Goal: Task Accomplishment & Management: Use online tool/utility

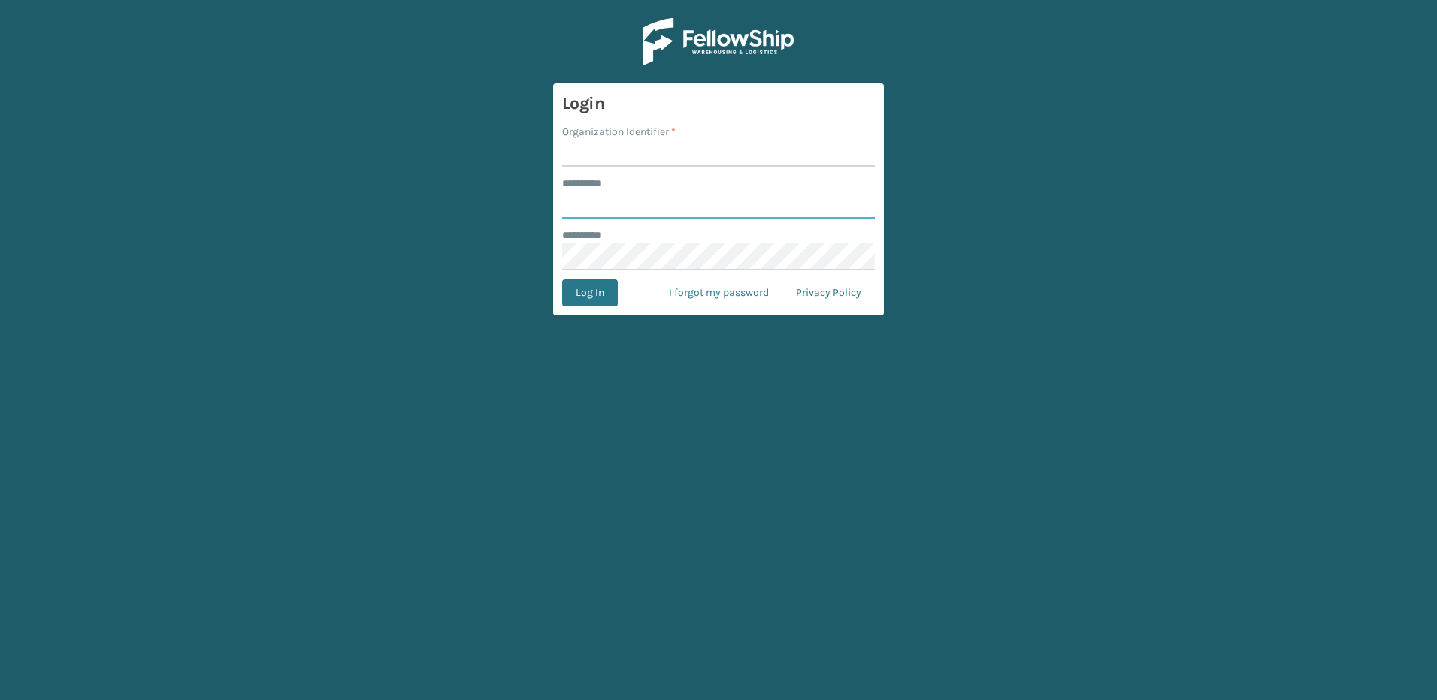
type input "********"
click at [598, 153] on input "Organization Identifier *" at bounding box center [718, 153] width 313 height 27
type input "Fellowship - East"
click at [594, 291] on button "Log In" at bounding box center [590, 293] width 56 height 27
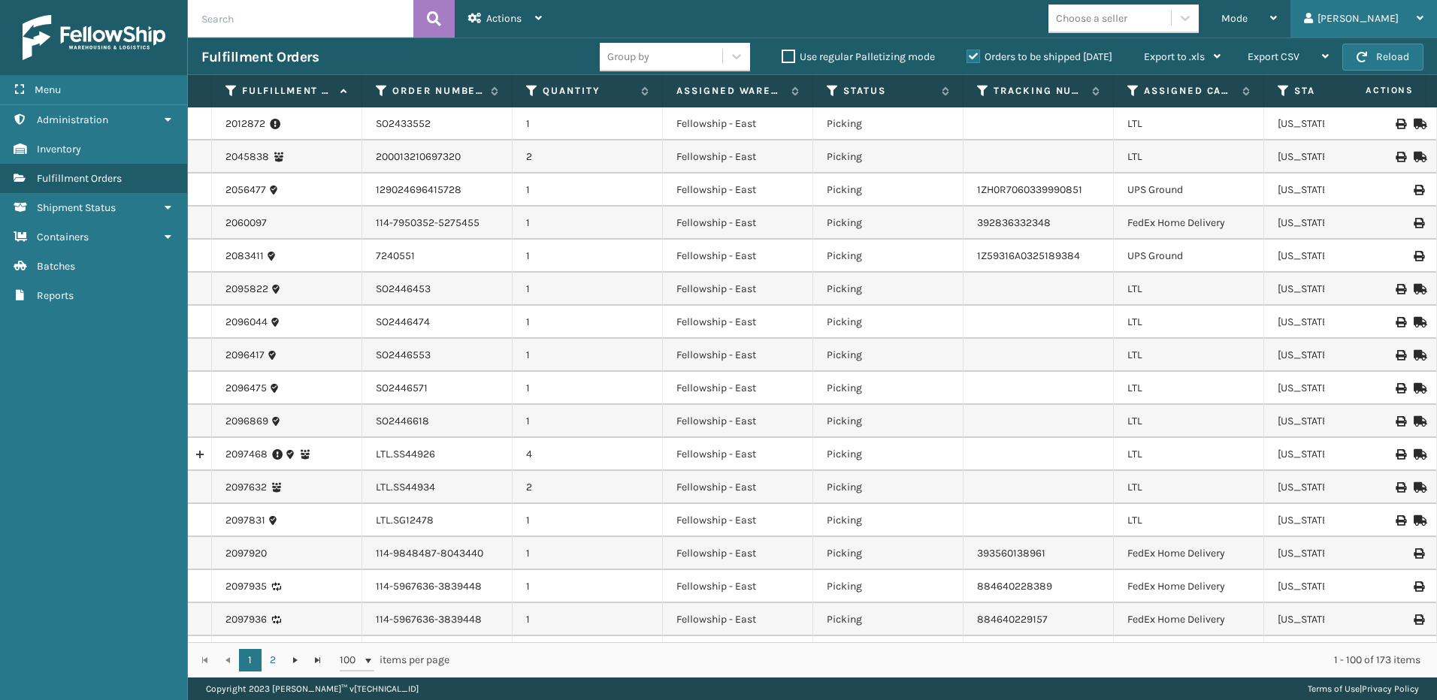
click at [1369, 20] on div "[PERSON_NAME]" at bounding box center [1363, 19] width 119 height 38
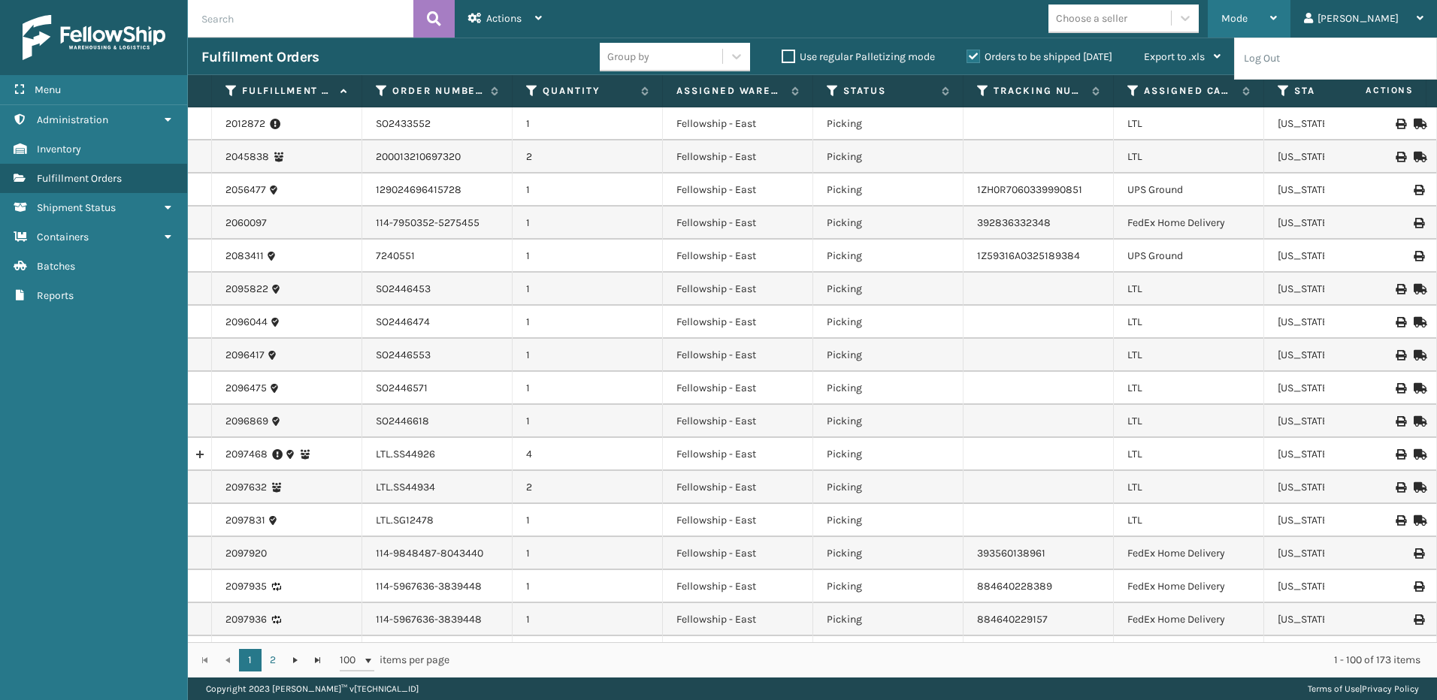
click at [1248, 22] on span "Mode" at bounding box center [1234, 18] width 26 height 13
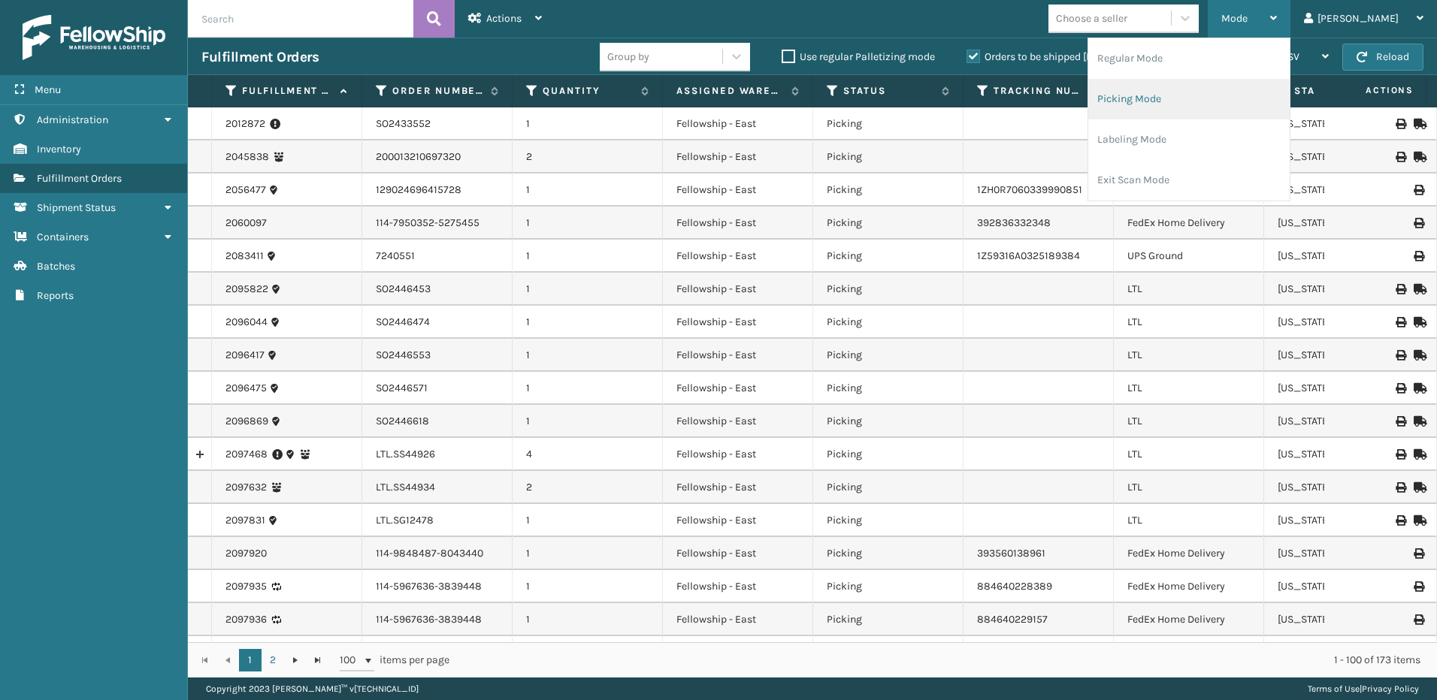
click at [1210, 98] on li "Picking Mode" at bounding box center [1188, 99] width 201 height 41
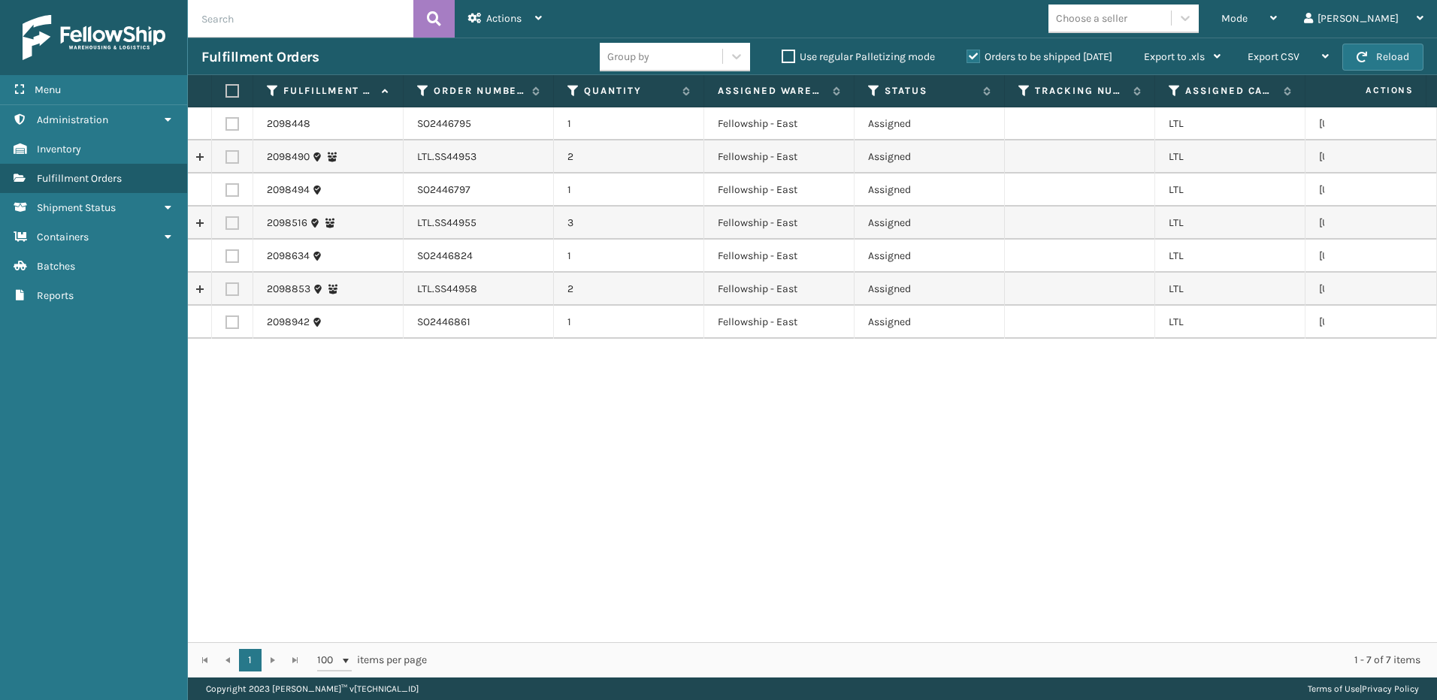
click at [234, 161] on label at bounding box center [232, 157] width 14 height 14
click at [226, 160] on input "checkbox" at bounding box center [225, 155] width 1 height 10
checkbox input "true"
click at [222, 223] on td at bounding box center [232, 223] width 41 height 33
click at [225, 223] on label at bounding box center [232, 223] width 14 height 14
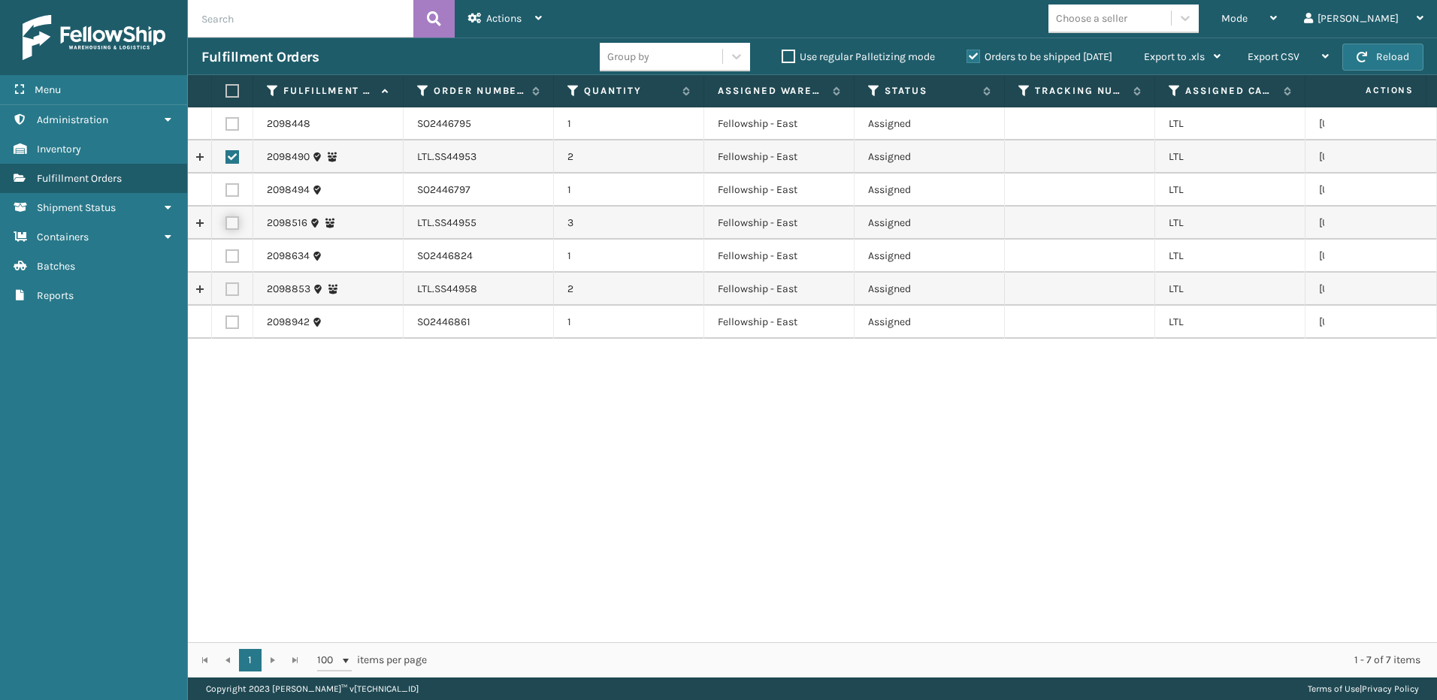
click at [225, 223] on input "checkbox" at bounding box center [225, 221] width 1 height 10
checkbox input "true"
click at [236, 294] on label at bounding box center [232, 290] width 14 height 14
click at [226, 292] on input "checkbox" at bounding box center [225, 288] width 1 height 10
checkbox input "true"
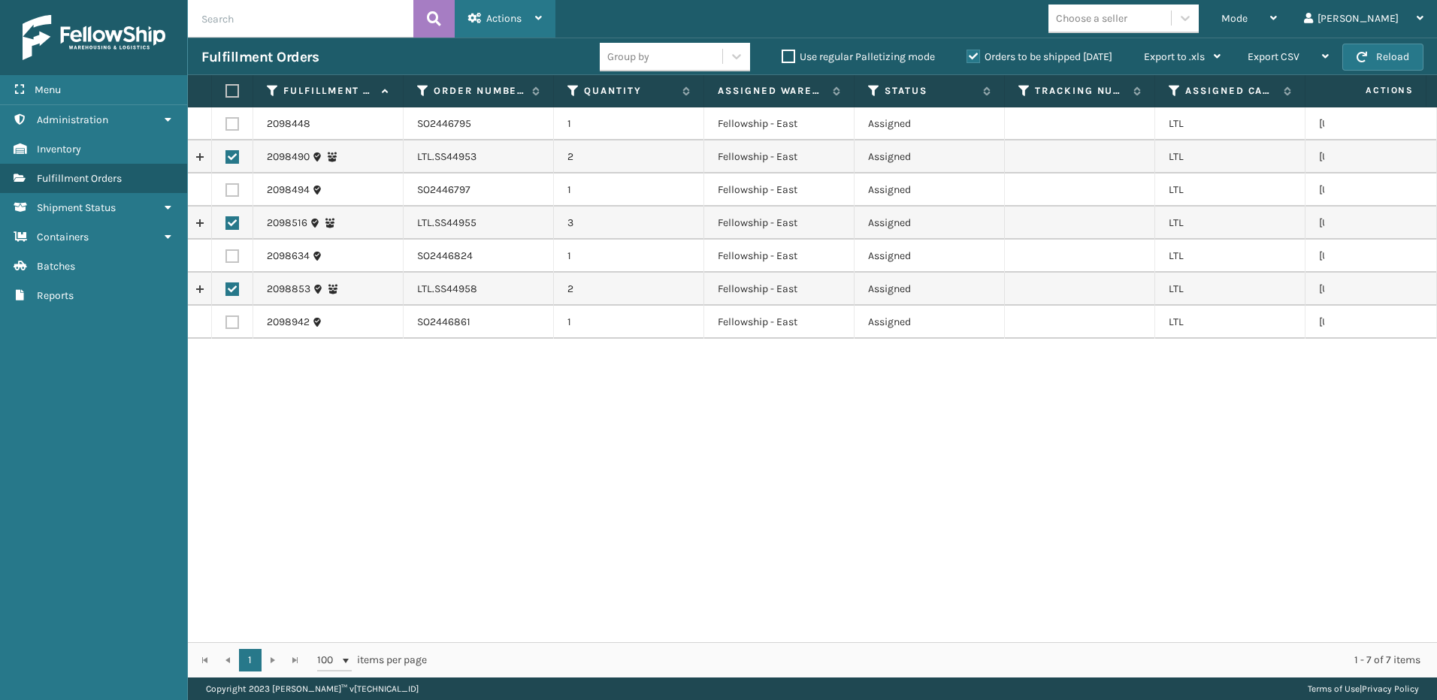
click at [500, 26] on div "Actions" at bounding box center [505, 19] width 74 height 38
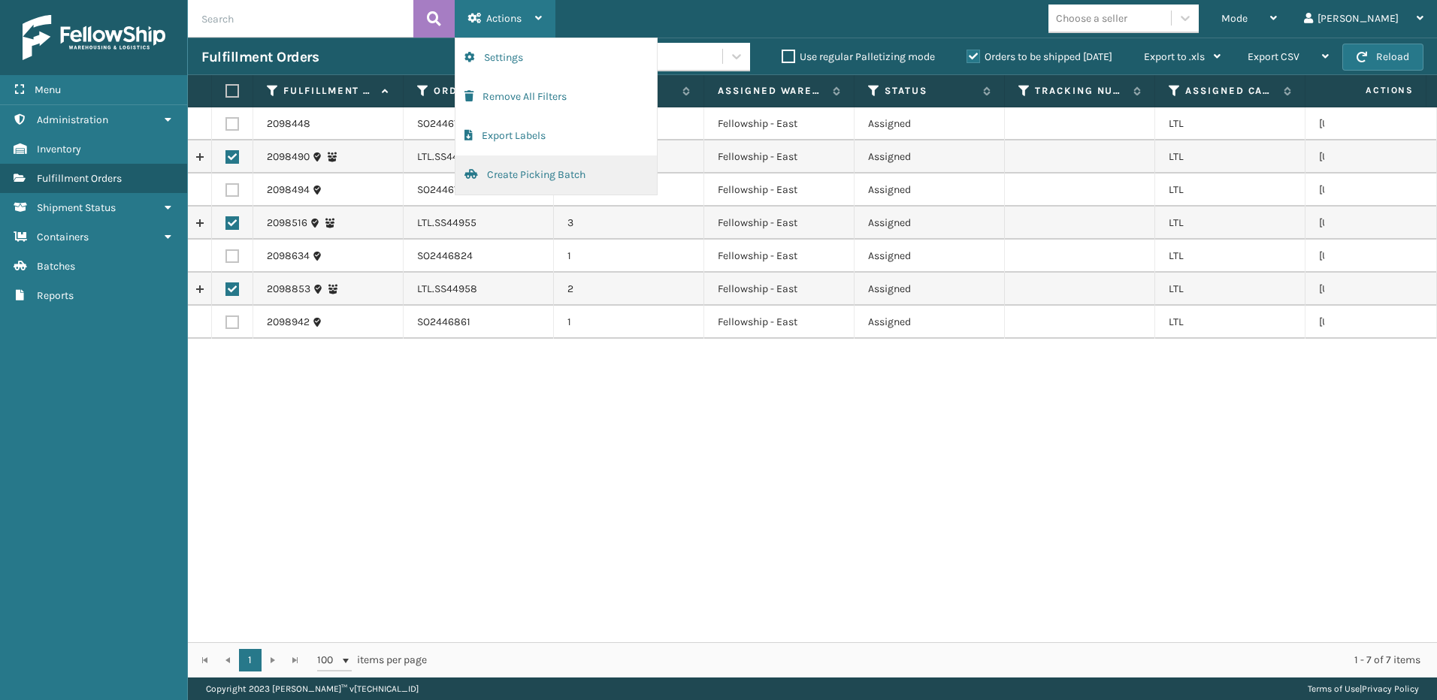
click at [495, 168] on button "Create Picking Batch" at bounding box center [555, 175] width 201 height 39
